Goal: Check status: Check status

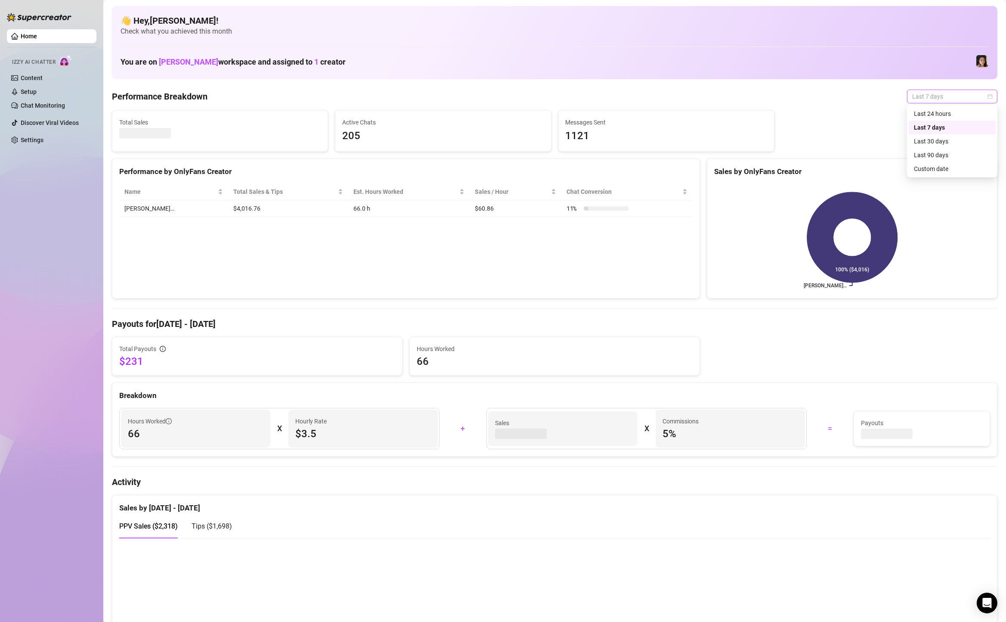
click at [930, 90] on span "Last 7 days" at bounding box center [952, 96] width 80 height 13
click at [941, 166] on div "Custom date" at bounding box center [952, 168] width 77 height 9
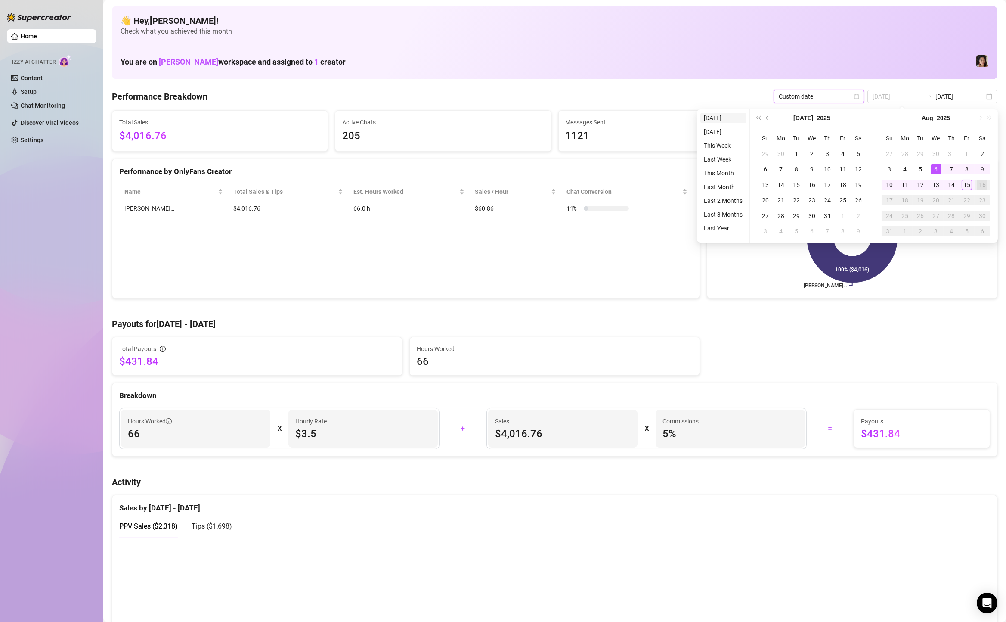
type input "[DATE]"
click at [703, 109] on ul "[DATE] [DATE] This Week Last Week This Month Last Month Last 2 Months Last 3 Mo…" at bounding box center [723, 175] width 53 height 133
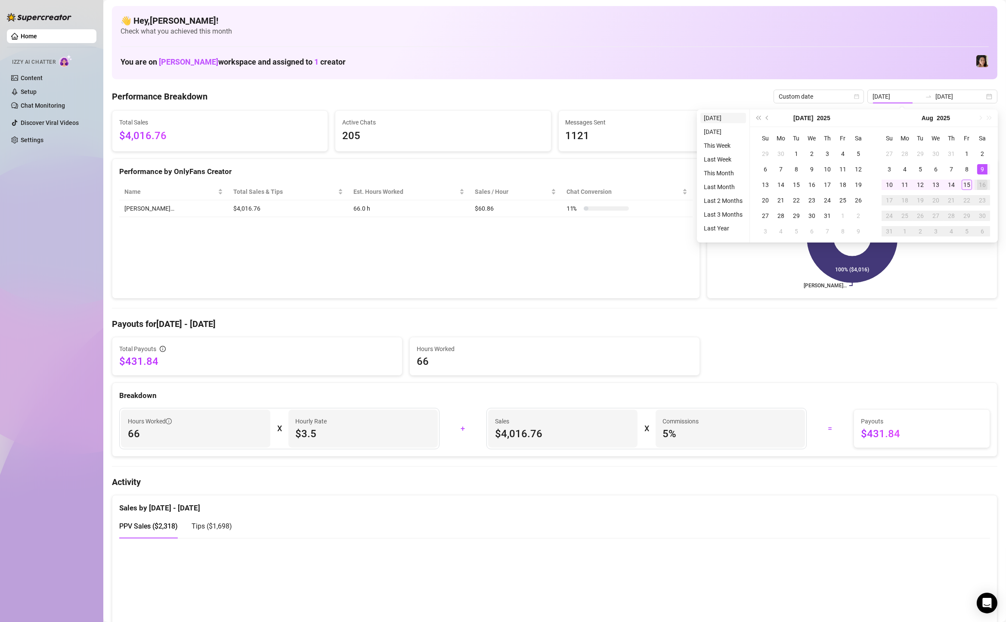
type input "[DATE]"
click at [707, 118] on li "[DATE]" at bounding box center [724, 118] width 46 height 10
type input "[DATE]"
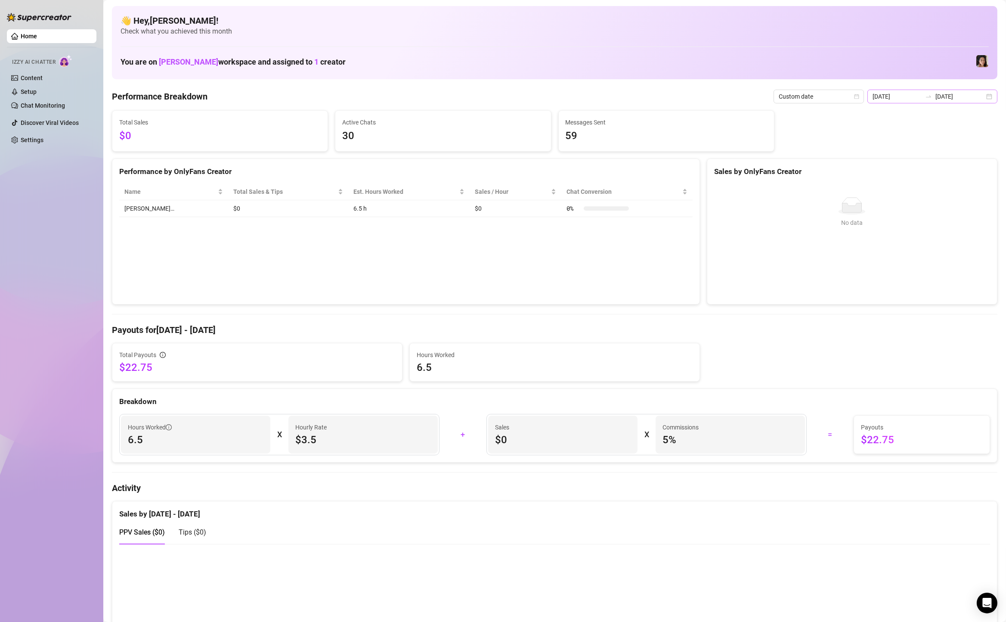
click at [990, 95] on div "[DATE] [DATE]" at bounding box center [933, 97] width 130 height 14
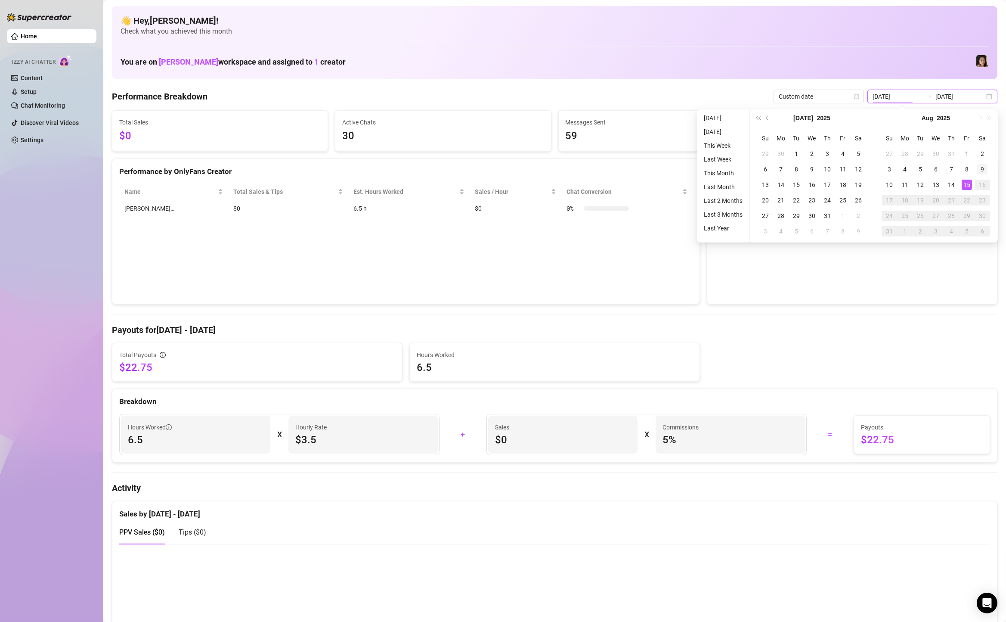
type input "[DATE]"
click at [985, 171] on div "9" at bounding box center [982, 169] width 10 height 10
click at [968, 181] on div "15" at bounding box center [967, 185] width 10 height 10
type input "[DATE]"
